Goal: Navigation & Orientation: Find specific page/section

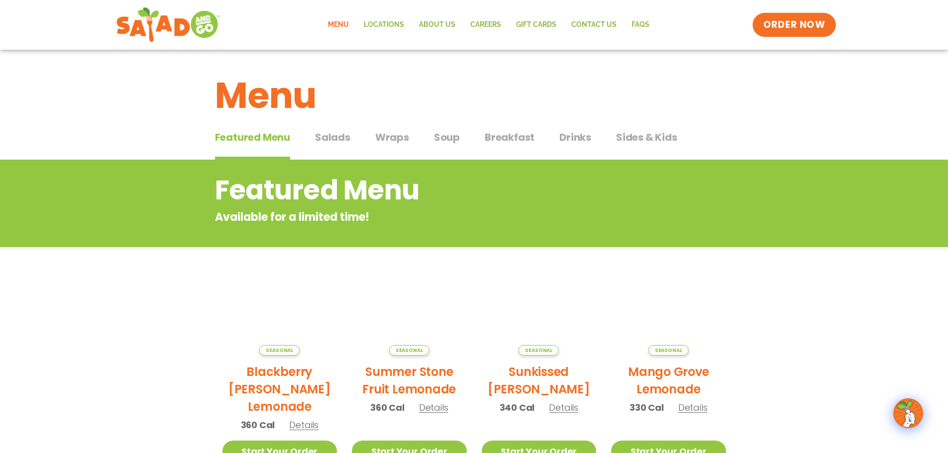
click at [777, 20] on span "ORDER NOW" at bounding box center [794, 24] width 62 height 13
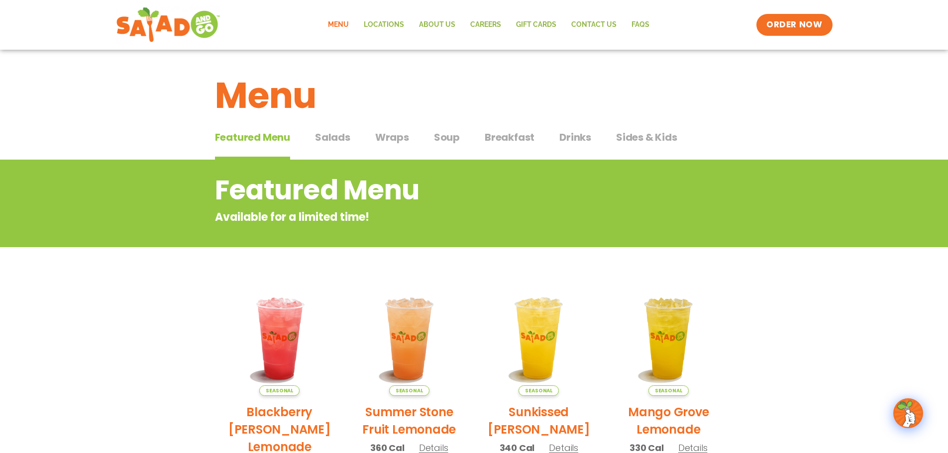
click at [338, 132] on span "Salads" at bounding box center [332, 137] width 35 height 15
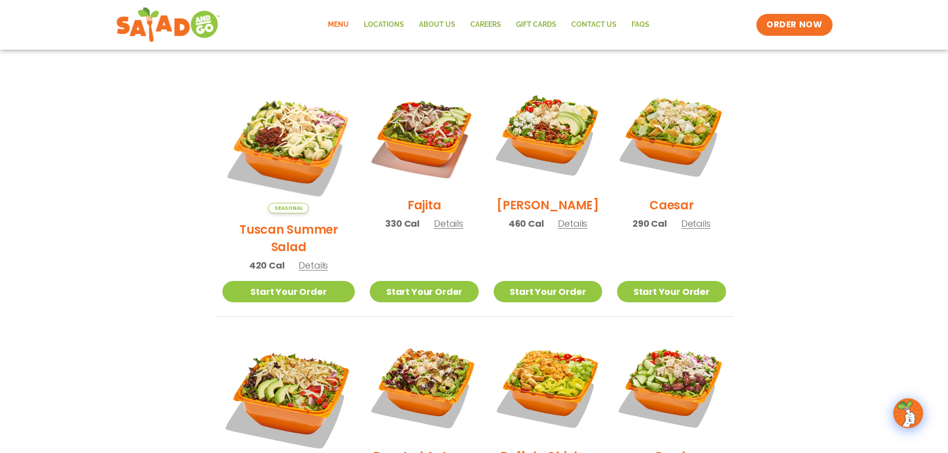
scroll to position [249, 0]
